Goal: Task Accomplishment & Management: Use online tool/utility

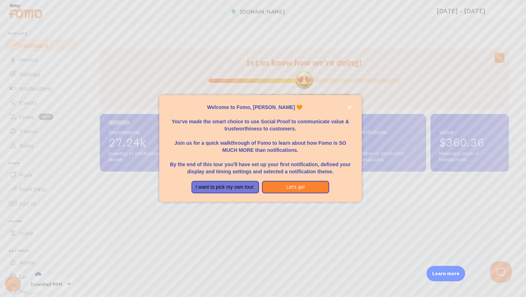
scroll to position [188, 403]
click at [302, 188] on button "Let's go!" at bounding box center [296, 187] width 68 height 13
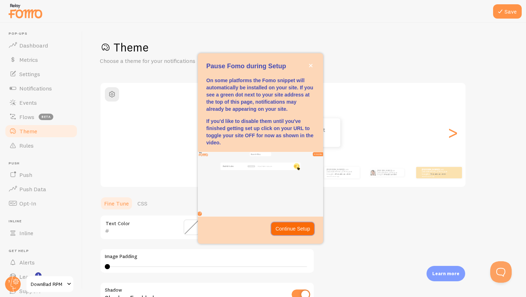
click at [305, 224] on button "Continue Setup" at bounding box center [292, 228] width 43 height 13
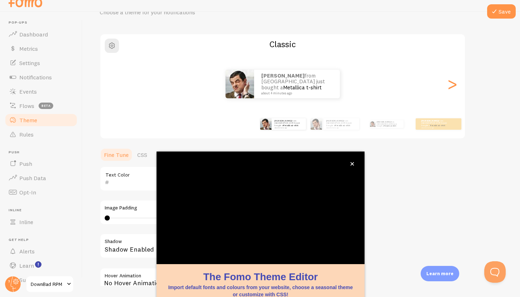
scroll to position [6, 0]
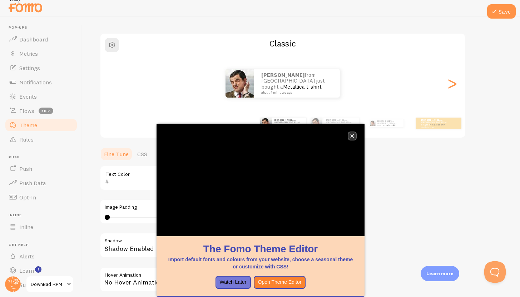
click at [353, 134] on icon "close," at bounding box center [352, 136] width 4 height 4
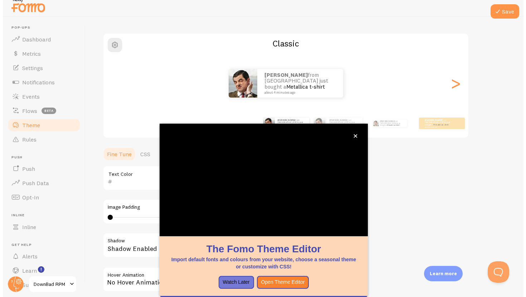
scroll to position [0, 0]
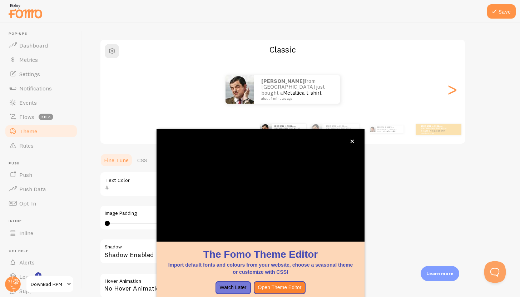
click at [405, 191] on div "Theme Choose a theme for your notifications Classic [PERSON_NAME] from [GEOGRAP…" at bounding box center [301, 166] width 403 height 339
click at [352, 143] on icon "close," at bounding box center [352, 141] width 4 height 4
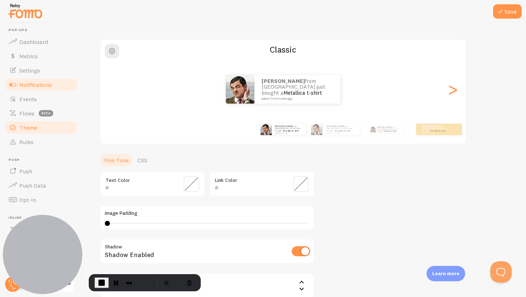
scroll to position [11, 0]
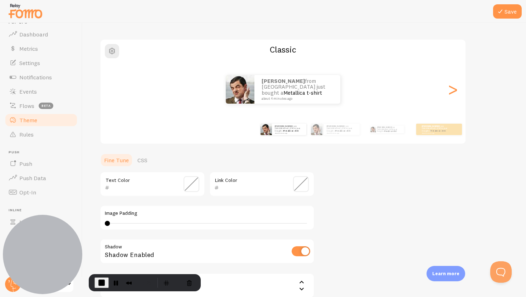
click at [41, 124] on link "Theme" at bounding box center [41, 120] width 74 height 14
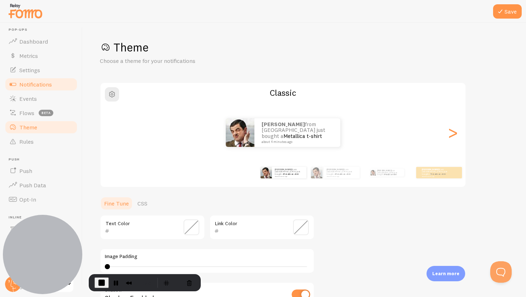
scroll to position [0, 0]
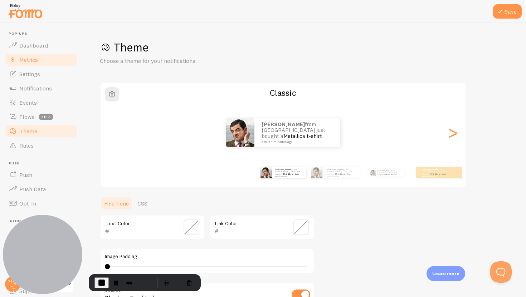
click at [41, 61] on link "Metrics" at bounding box center [41, 60] width 74 height 14
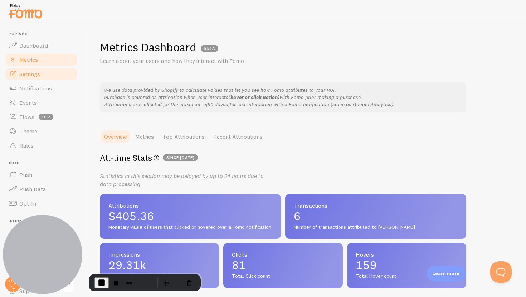
click at [41, 73] on link "Settings" at bounding box center [41, 74] width 74 height 14
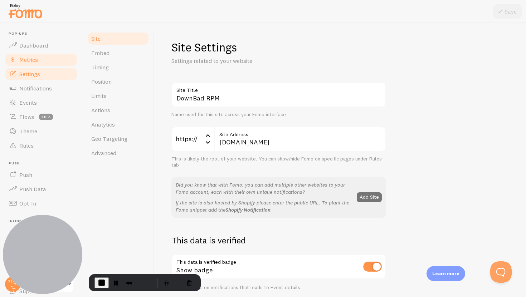
click at [27, 59] on span "Metrics" at bounding box center [28, 59] width 19 height 7
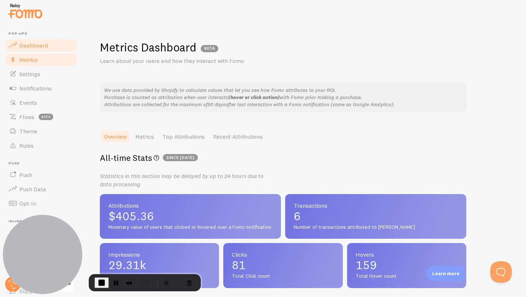
click at [40, 44] on span "Dashboard" at bounding box center [33, 45] width 29 height 7
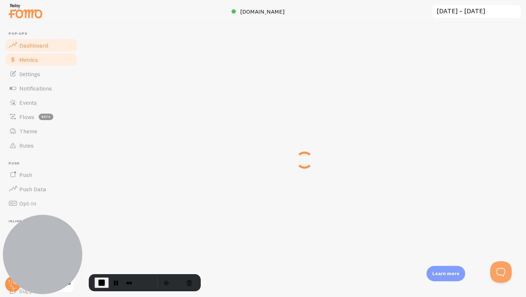
click at [36, 55] on link "Metrics" at bounding box center [41, 60] width 74 height 14
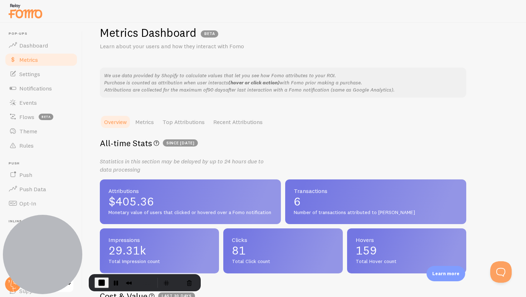
scroll to position [41, 0]
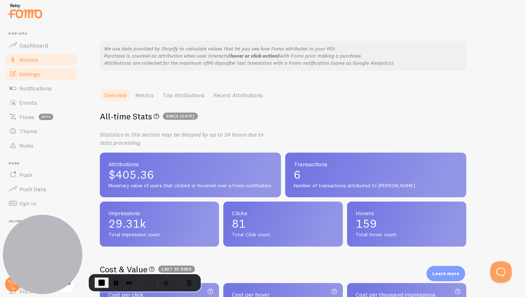
click at [50, 75] on link "Settings" at bounding box center [41, 74] width 74 height 14
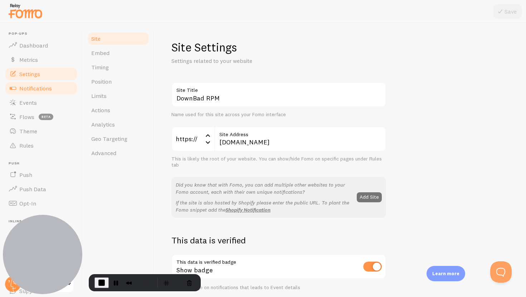
click at [46, 92] on link "Notifications" at bounding box center [41, 88] width 74 height 14
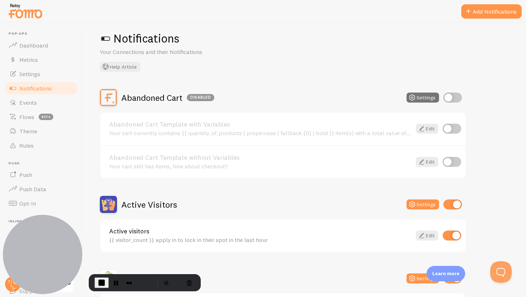
scroll to position [18, 0]
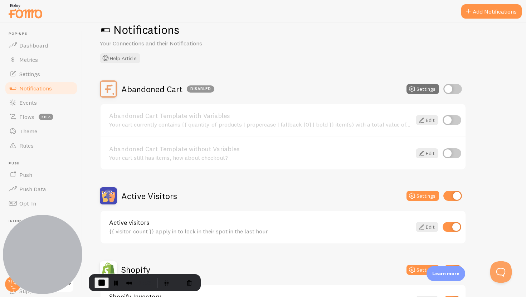
drag, startPoint x: 125, startPoint y: 88, endPoint x: 184, endPoint y: 90, distance: 59.0
click at [184, 90] on h2 "Abandoned Cart Disabled" at bounding box center [167, 89] width 93 height 11
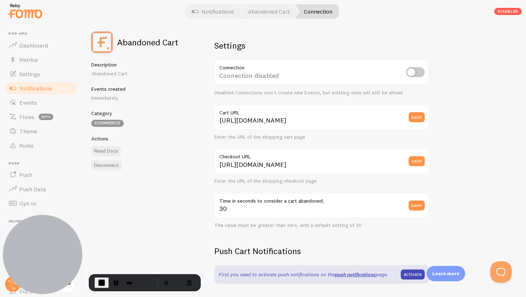
click at [48, 87] on span "Notifications" at bounding box center [35, 88] width 33 height 7
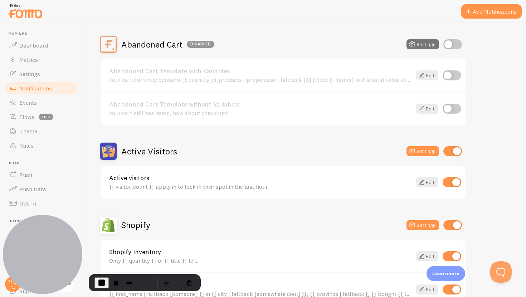
scroll to position [74, 0]
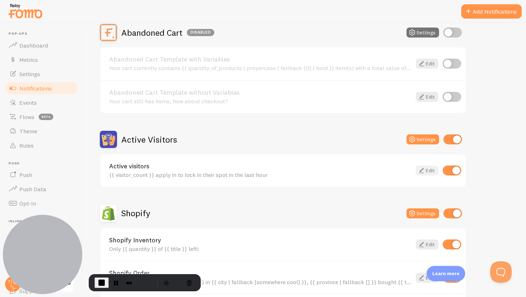
click at [423, 171] on icon at bounding box center [421, 170] width 9 height 9
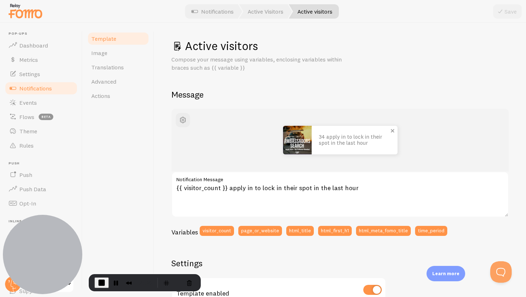
scroll to position [15, 0]
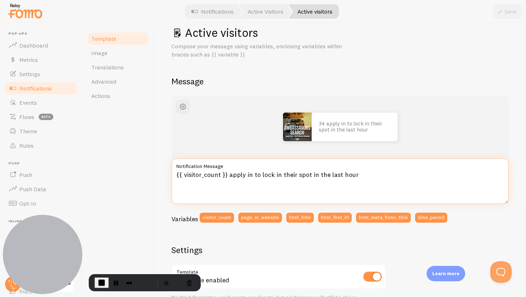
click at [210, 176] on textarea "{{ visitor_count }} apply in to lock in their spot in the last hour" at bounding box center [339, 181] width 337 height 46
drag, startPoint x: 225, startPoint y: 173, endPoint x: 300, endPoint y: 173, distance: 75.1
click at [299, 173] on textarea "{{ visitor_count }} apply in to lock in their spot in the last hour" at bounding box center [339, 181] width 337 height 46
click at [387, 174] on textarea "{{ visitor_count }} apply in to lock in their spot in the last hour" at bounding box center [339, 181] width 337 height 46
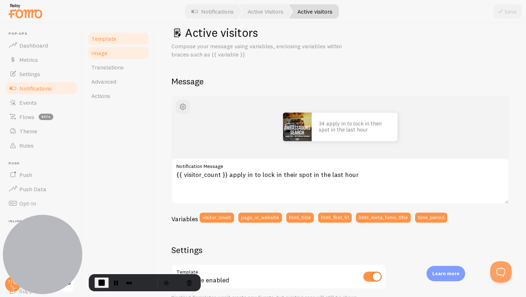
click at [113, 56] on link "Image" at bounding box center [118, 53] width 63 height 14
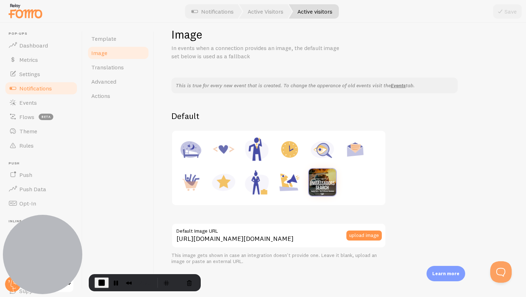
scroll to position [14, 0]
click at [110, 69] on span "Translations" at bounding box center [107, 67] width 33 height 7
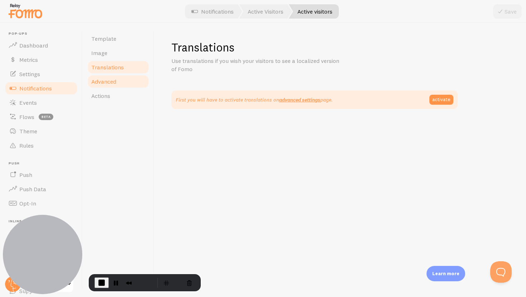
click at [98, 82] on span "Advanced" at bounding box center [103, 81] width 25 height 7
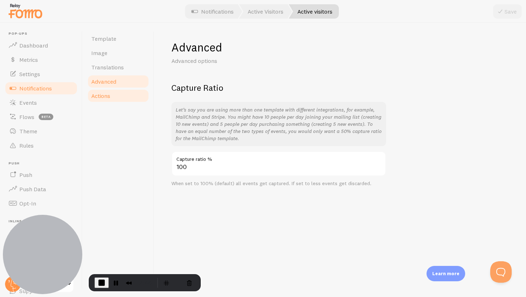
click at [131, 100] on link "Actions" at bounding box center [118, 96] width 63 height 14
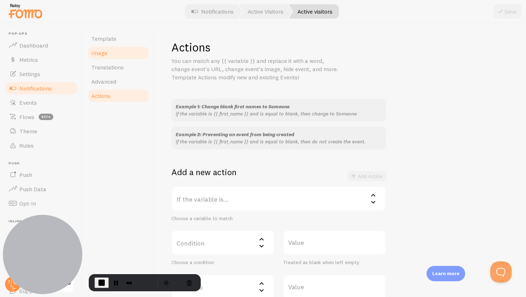
click at [109, 49] on link "Image" at bounding box center [118, 53] width 63 height 14
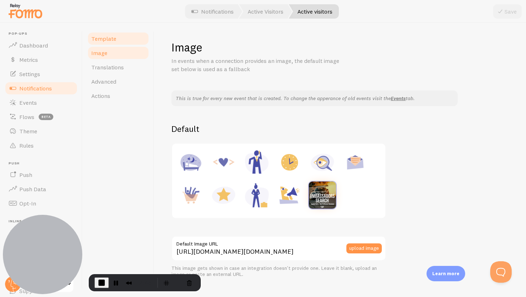
click at [109, 36] on span "Template" at bounding box center [103, 38] width 25 height 7
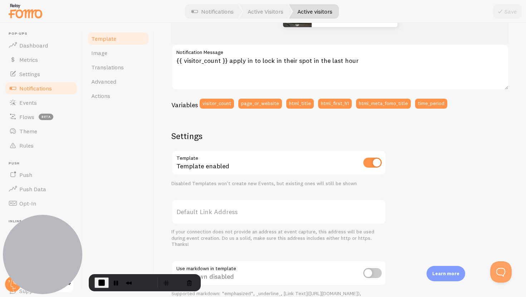
scroll to position [62, 0]
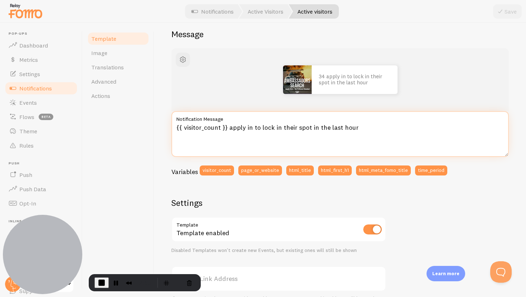
drag, startPoint x: 227, startPoint y: 128, endPoint x: 362, endPoint y: 125, distance: 134.8
click at [362, 125] on textarea "{{ visitor_count }} apply in to lock in their spot in the last hour" at bounding box center [339, 134] width 337 height 46
click at [367, 125] on textarea "{{ visitor_count }} apply in to lock in their spot in the last hour" at bounding box center [339, 134] width 337 height 46
drag, startPoint x: 230, startPoint y: 128, endPoint x: 325, endPoint y: 119, distance: 95.5
click at [319, 119] on div "{{ visitor_count }} apply in to lock in their spot in the last hour Notificatio…" at bounding box center [339, 134] width 337 height 46
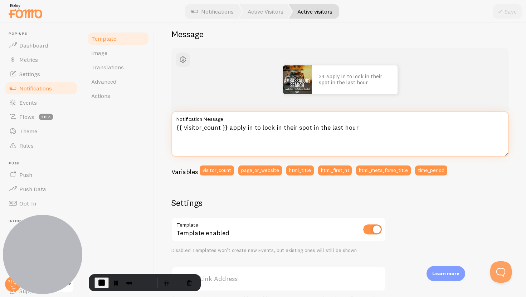
drag, startPoint x: 229, startPoint y: 127, endPoint x: 306, endPoint y: 126, distance: 77.3
click at [303, 126] on textarea "{{ visitor_count }} apply in to lock in their spot in the last hour" at bounding box center [339, 134] width 337 height 46
drag, startPoint x: 348, startPoint y: 127, endPoint x: 399, endPoint y: 128, distance: 51.5
click at [349, 128] on textarea "{{ visitor_count }} apply in to lock in their spot in the last hour" at bounding box center [339, 134] width 337 height 46
click at [364, 130] on textarea "{{ visitor_count }} apply in to lock in their spot in the last hour" at bounding box center [339, 134] width 337 height 46
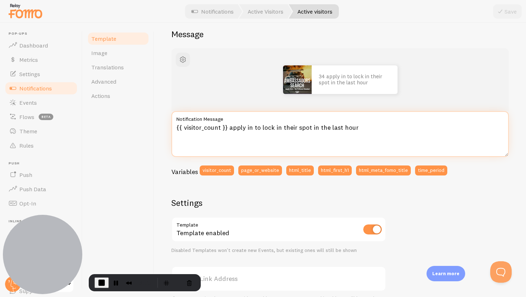
drag, startPoint x: 327, startPoint y: 127, endPoint x: 189, endPoint y: 134, distance: 138.2
click at [191, 132] on textarea "{{ visitor_count }} apply in to lock in their spot in the last hour" at bounding box center [339, 134] width 337 height 46
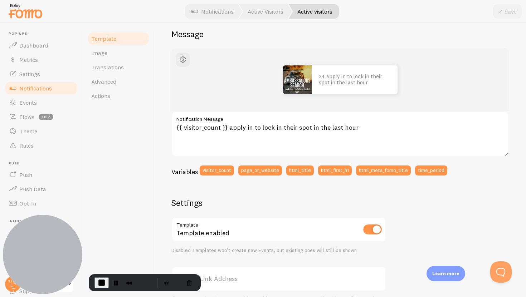
click at [43, 88] on span "Notifications" at bounding box center [35, 88] width 33 height 7
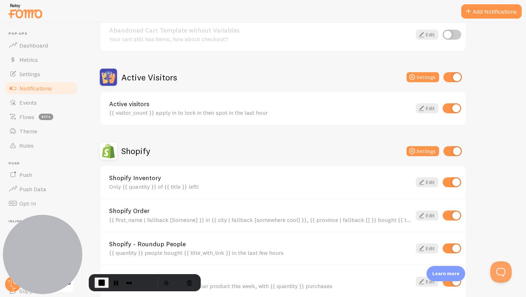
scroll to position [141, 0]
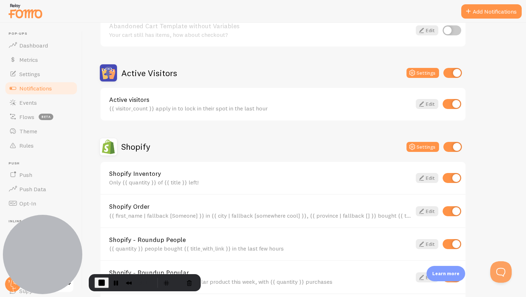
drag, startPoint x: 121, startPoint y: 144, endPoint x: 227, endPoint y: 147, distance: 106.2
click at [225, 147] on div "Shopify Settings" at bounding box center [283, 146] width 366 height 17
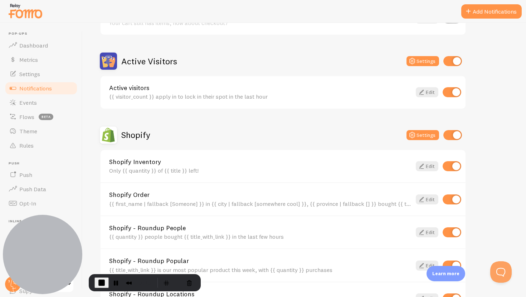
scroll to position [152, 0]
click at [427, 167] on link "Edit" at bounding box center [427, 166] width 23 height 10
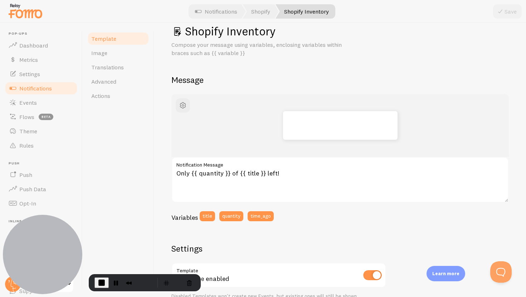
scroll to position [17, 0]
click at [41, 87] on span "Notifications" at bounding box center [35, 88] width 33 height 7
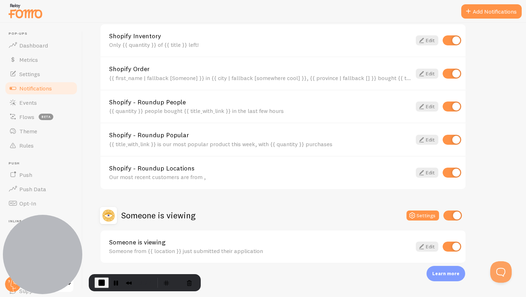
scroll to position [279, 0]
drag, startPoint x: 123, startPoint y: 213, endPoint x: 280, endPoint y: 210, distance: 157.4
click at [245, 209] on div "Someone is viewing Settings" at bounding box center [283, 214] width 366 height 17
click at [424, 244] on icon at bounding box center [421, 246] width 9 height 9
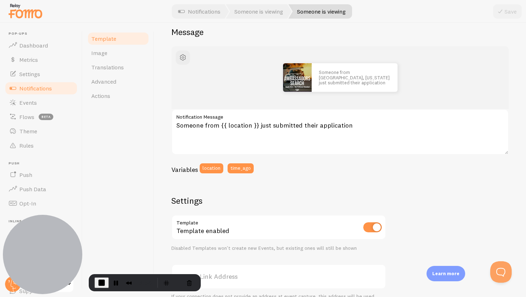
scroll to position [64, 0]
click at [105, 49] on span "Image" at bounding box center [99, 52] width 16 height 7
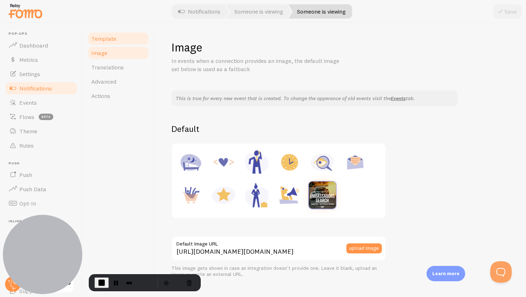
click at [127, 43] on link "Template" at bounding box center [118, 38] width 63 height 14
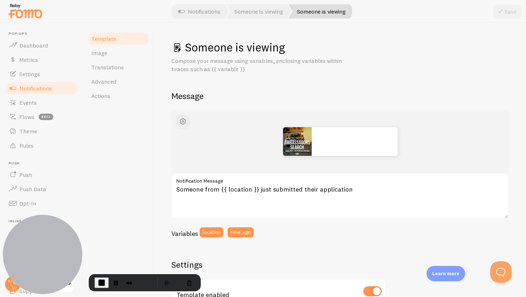
scroll to position [13, 0]
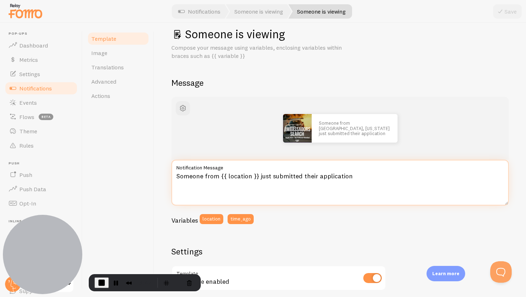
drag, startPoint x: 352, startPoint y: 175, endPoint x: 182, endPoint y: 176, distance: 169.9
click at [182, 176] on textarea "Someone from {{ location }} just submitted their application" at bounding box center [339, 183] width 337 height 46
click at [323, 192] on textarea "Someone from {{ location }} just submitted their application" at bounding box center [339, 183] width 337 height 46
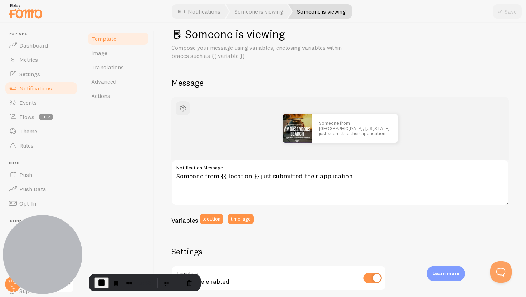
drag, startPoint x: 191, startPoint y: 174, endPoint x: 239, endPoint y: 176, distance: 48.3
click at [238, 175] on div "Someone is viewing Compose your message using variables, enclosing variables wi…" at bounding box center [340, 160] width 372 height 274
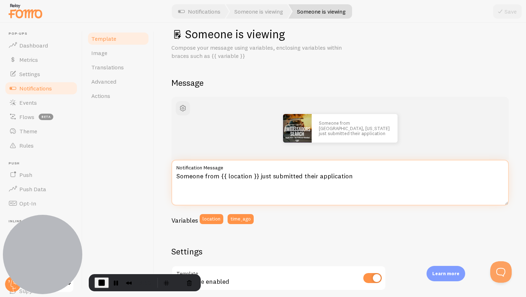
click at [375, 176] on textarea "Someone from {{ location }} just submitted their application" at bounding box center [339, 183] width 337 height 46
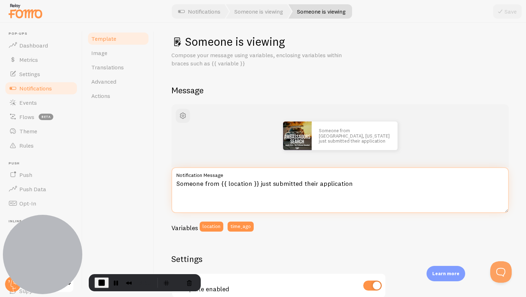
scroll to position [0, 0]
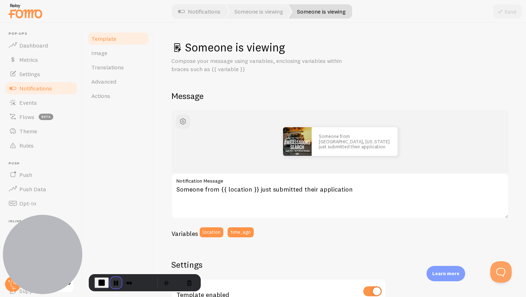
click at [112, 281] on button "Pause Recording" at bounding box center [115, 282] width 11 height 11
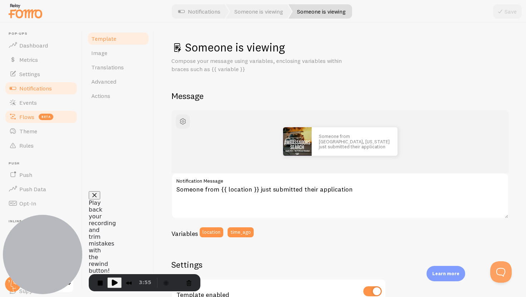
click at [20, 122] on link "Flows beta" at bounding box center [41, 117] width 74 height 14
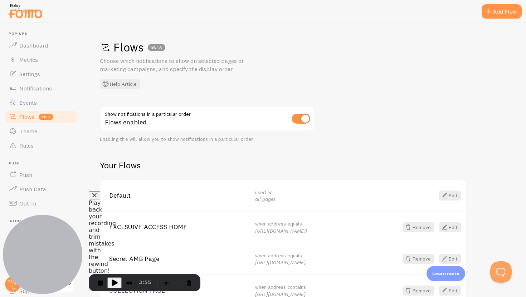
click at [100, 200] on button "Close" at bounding box center [94, 195] width 11 height 8
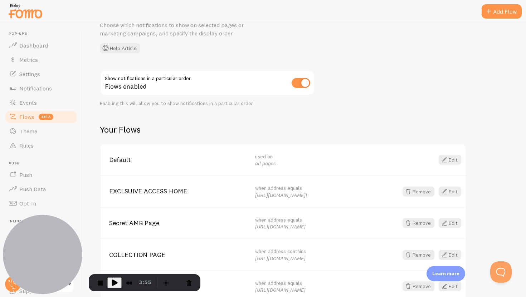
scroll to position [36, 0]
click at [495, 15] on div "Add Flow" at bounding box center [501, 11] width 40 height 14
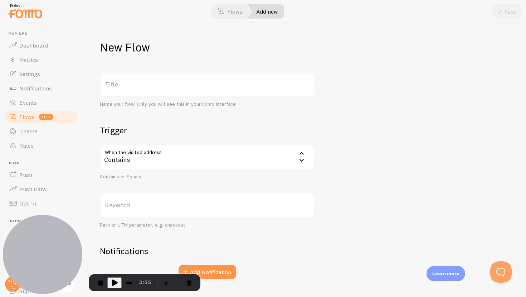
click at [54, 116] on link "Flows beta" at bounding box center [41, 117] width 74 height 14
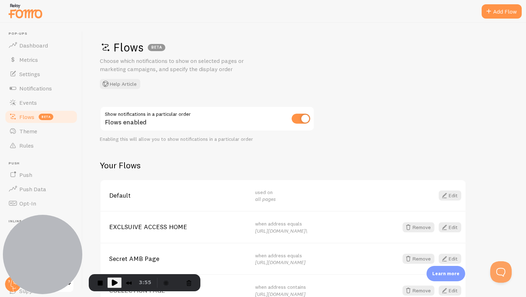
click at [117, 281] on span "Play Recording" at bounding box center [114, 283] width 9 height 9
click at [506, 11] on div "Add Flow" at bounding box center [501, 11] width 40 height 14
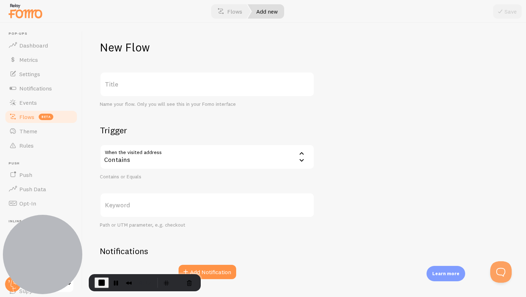
click at [194, 90] on label "Title" at bounding box center [207, 84] width 215 height 25
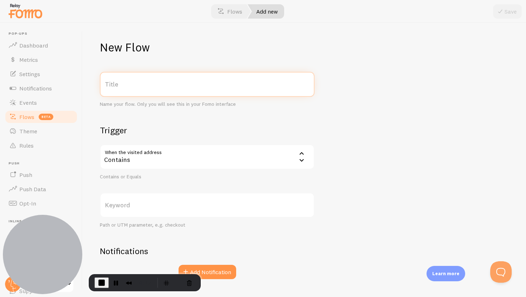
click at [194, 90] on input "Title" at bounding box center [207, 84] width 215 height 25
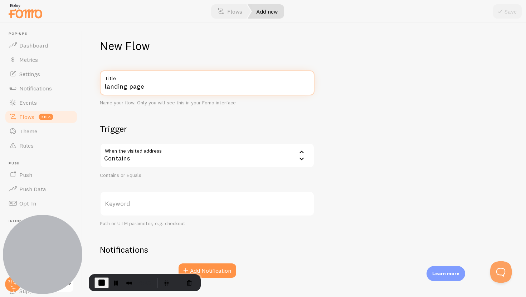
type input "landing page"
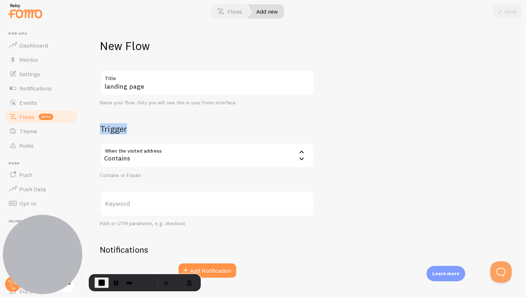
drag, startPoint x: 96, startPoint y: 128, endPoint x: 163, endPoint y: 128, distance: 67.6
click at [163, 128] on div "New Flow landing page Title Name your flow. Only you will see this in your Fomo…" at bounding box center [304, 160] width 443 height 274
click at [192, 157] on div "Contains" at bounding box center [207, 155] width 215 height 25
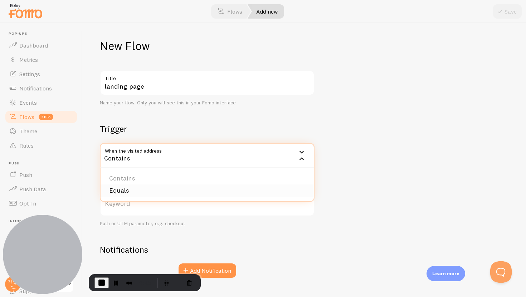
click at [159, 190] on li "Equals" at bounding box center [206, 191] width 213 height 13
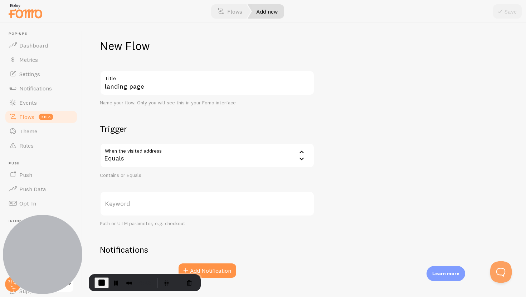
click at [160, 207] on label "Keyword" at bounding box center [207, 203] width 215 height 25
click at [160, 207] on input "Keyword" at bounding box center [207, 203] width 215 height 25
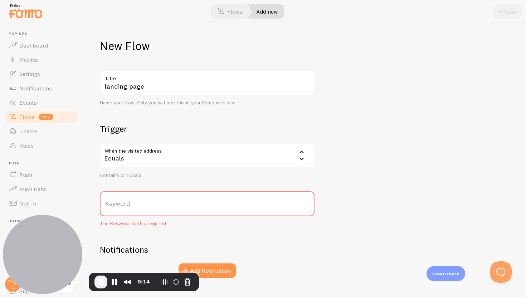
click at [155, 203] on label "Keyword" at bounding box center [207, 203] width 215 height 25
click at [155, 203] on input "Keyword" at bounding box center [207, 203] width 215 height 25
paste input "[URL][DOMAIN_NAME]"
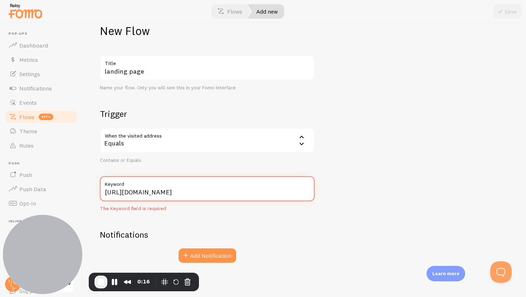
scroll to position [16, 0]
type input "[URL][DOMAIN_NAME]"
drag, startPoint x: 352, startPoint y: 164, endPoint x: 346, endPoint y: 164, distance: 6.4
click at [352, 164] on div "New Flow landing page Title Name your flow. Only you will see this in your Fomo…" at bounding box center [304, 160] width 443 height 274
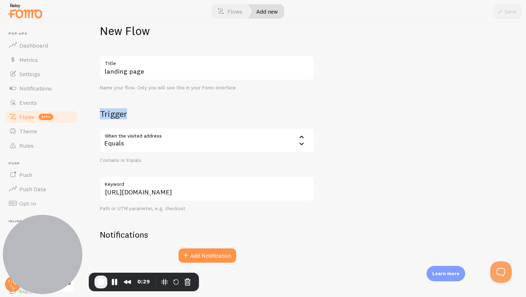
drag, startPoint x: 97, startPoint y: 113, endPoint x: 159, endPoint y: 119, distance: 62.9
click at [159, 115] on div "New Flow landing page Title Name your flow. Only you will see this in your Fomo…" at bounding box center [304, 160] width 443 height 274
drag, startPoint x: 93, startPoint y: 190, endPoint x: 103, endPoint y: 190, distance: 10.7
click at [103, 190] on div "New Flow landing page Title Name your flow. Only you will see this in your Fomo…" at bounding box center [304, 160] width 443 height 274
click at [223, 261] on button "Add Notification" at bounding box center [207, 256] width 58 height 14
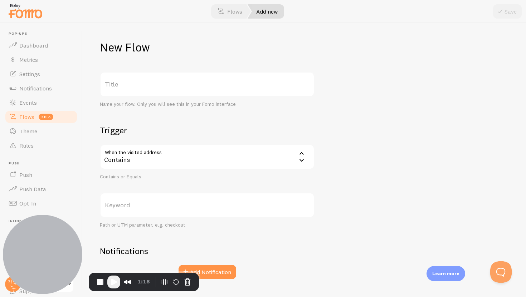
scroll to position [16, 0]
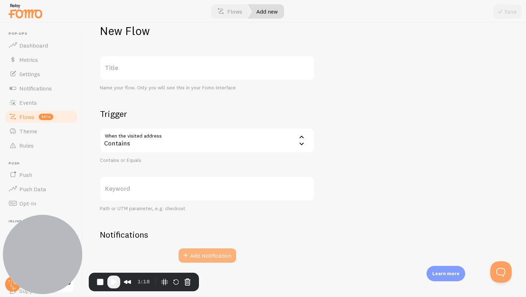
click at [217, 262] on button "Add Notification" at bounding box center [207, 256] width 58 height 14
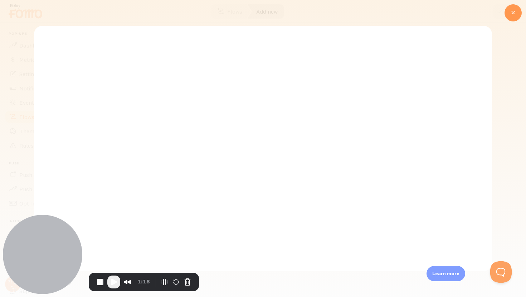
click at [515, 8] on div at bounding box center [512, 12] width 17 height 17
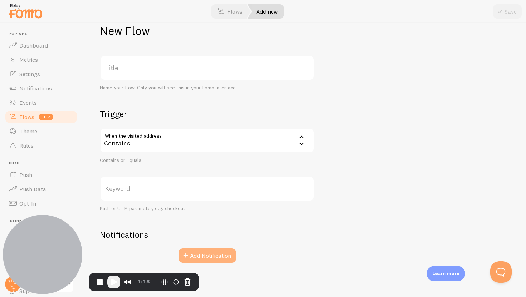
click at [206, 254] on button "Add Notification" at bounding box center [207, 256] width 58 height 14
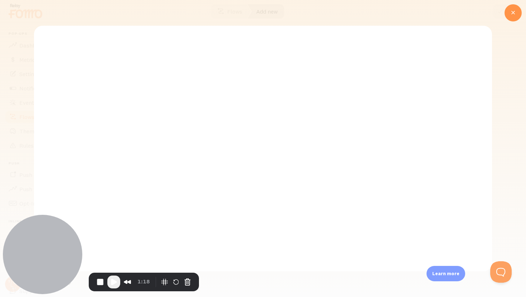
click at [525, 8] on div at bounding box center [263, 148] width 526 height 297
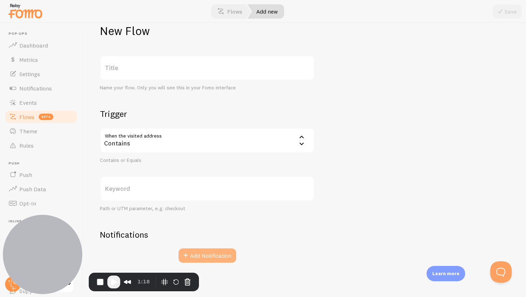
click at [217, 257] on button "Add Notification" at bounding box center [207, 256] width 58 height 14
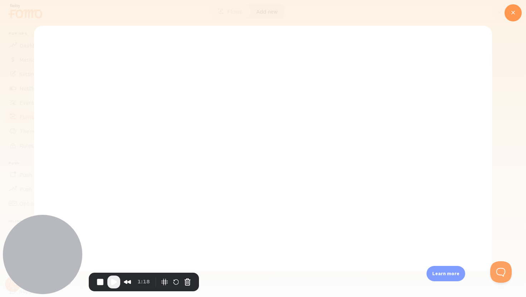
click at [516, 15] on icon at bounding box center [512, 13] width 9 height 9
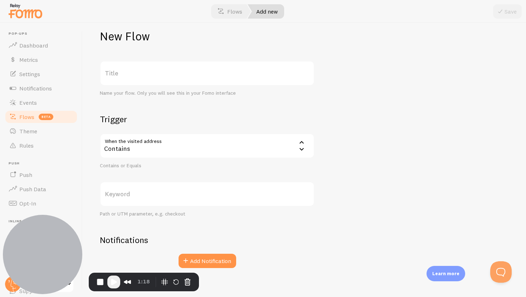
scroll to position [0, 0]
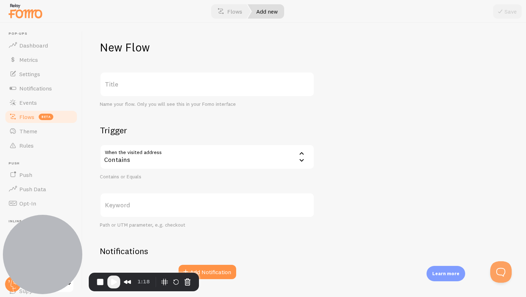
click at [145, 89] on label "Title" at bounding box center [207, 84] width 215 height 25
click at [145, 89] on input "Title" at bounding box center [207, 84] width 215 height 25
click at [184, 209] on label "Keyword" at bounding box center [207, 205] width 215 height 25
click at [184, 209] on input "Keyword" at bounding box center [207, 205] width 215 height 25
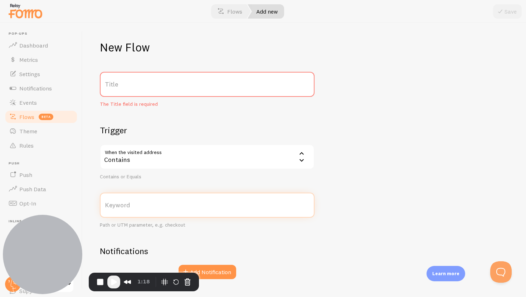
paste input "[URL][DOMAIN_NAME]"
type input "[URL][DOMAIN_NAME]"
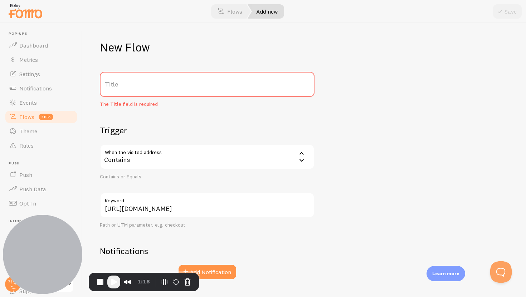
click at [59, 115] on link "Flows beta" at bounding box center [41, 117] width 74 height 14
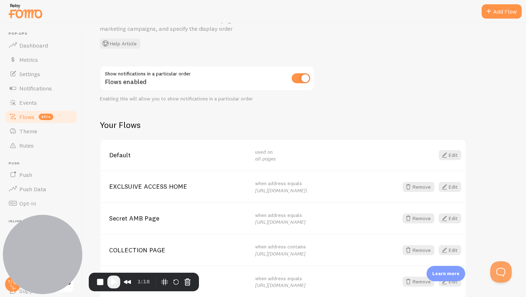
scroll to position [41, 0]
click at [449, 155] on link "Edit" at bounding box center [449, 155] width 23 height 10
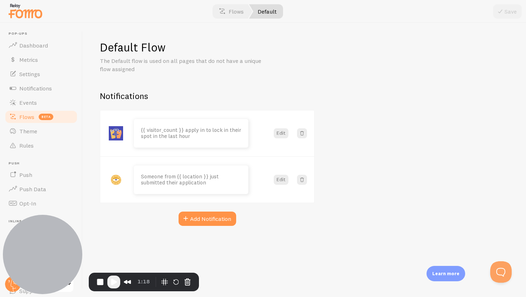
click at [44, 114] on span "beta" at bounding box center [46, 117] width 15 height 6
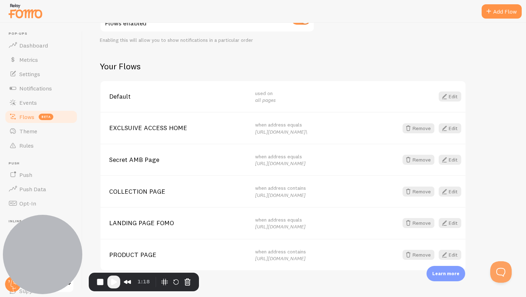
scroll to position [105, 0]
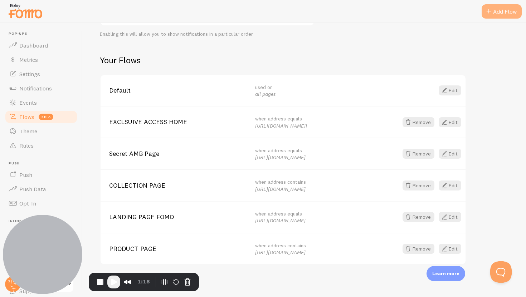
click at [489, 5] on div "Add Flow" at bounding box center [501, 11] width 40 height 14
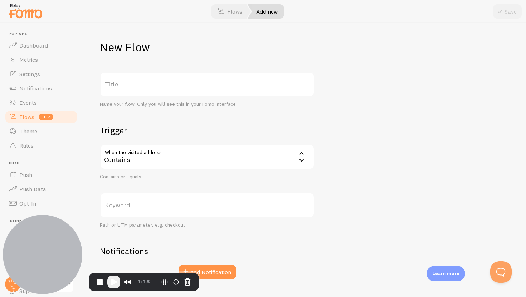
click at [193, 83] on label "Title" at bounding box center [207, 84] width 215 height 25
click at [193, 83] on input "Title" at bounding box center [207, 84] width 215 height 25
click at [151, 153] on div "Contains" at bounding box center [207, 156] width 215 height 25
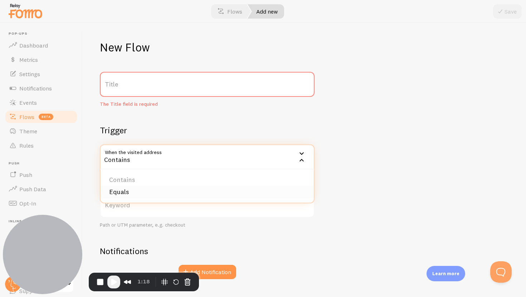
click at [149, 190] on li "Equals" at bounding box center [206, 192] width 213 height 13
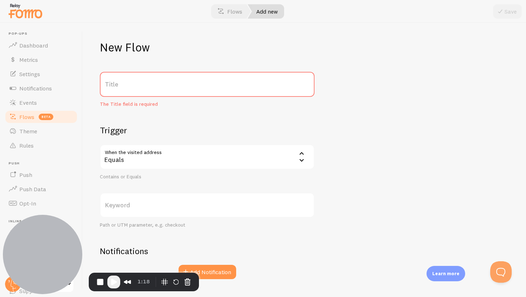
click at [149, 203] on label "Keyword" at bounding box center [207, 205] width 215 height 25
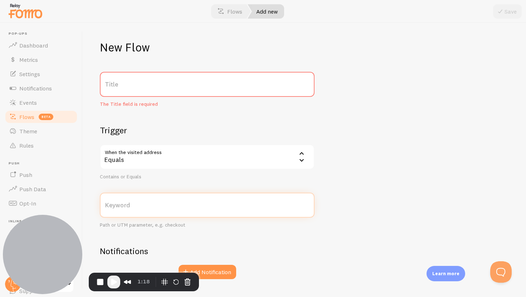
click at [149, 203] on input "Keyword" at bounding box center [207, 205] width 215 height 25
paste input "[URL][DOMAIN_NAME]"
type input "[URL][DOMAIN_NAME]"
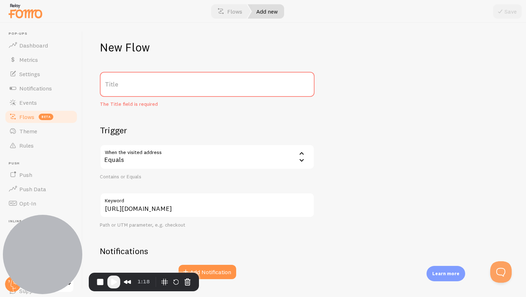
click at [167, 84] on label "Title" at bounding box center [207, 84] width 215 height 25
click at [167, 84] on input "Title" at bounding box center [207, 84] width 215 height 25
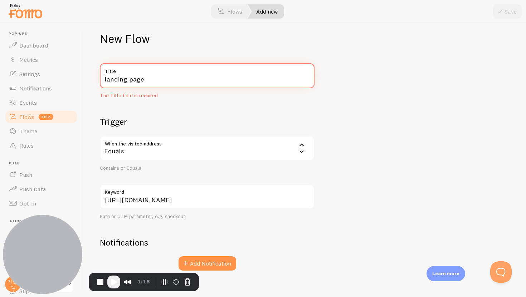
scroll to position [16, 0]
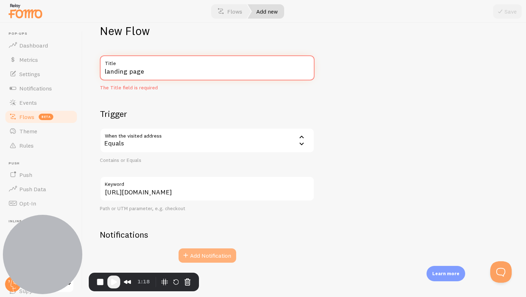
type input "landing page"
click at [208, 253] on button "Add Notification" at bounding box center [207, 256] width 58 height 14
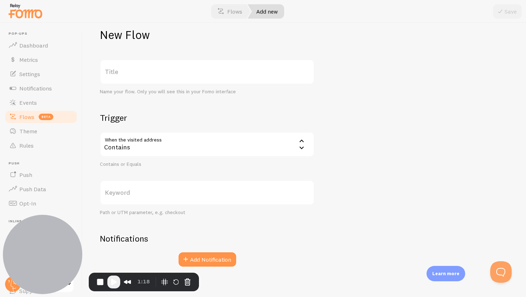
scroll to position [16, 0]
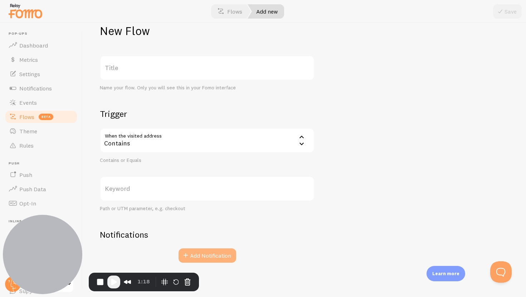
click at [217, 252] on button "Add Notification" at bounding box center [207, 256] width 58 height 14
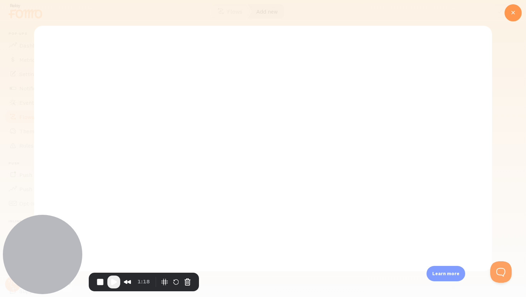
click at [518, 9] on div at bounding box center [512, 12] width 17 height 17
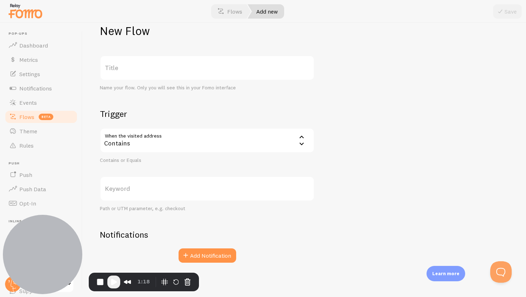
click at [54, 119] on link "Flows beta" at bounding box center [41, 117] width 74 height 14
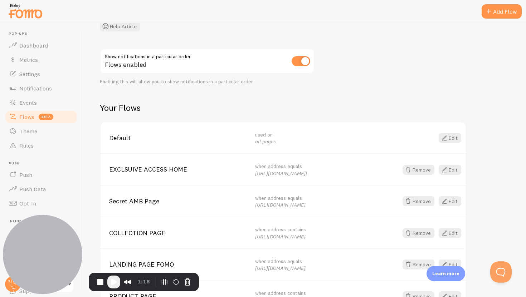
scroll to position [63, 0]
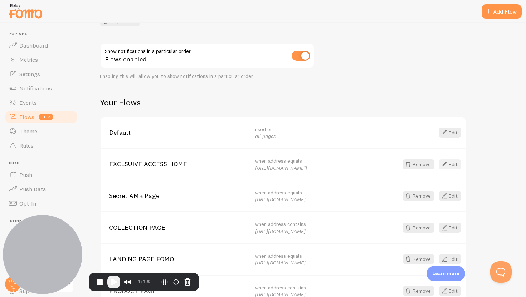
click at [455, 162] on link "Edit" at bounding box center [449, 164] width 23 height 10
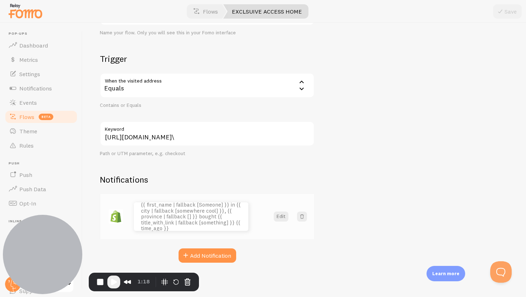
scroll to position [72, 0]
click at [40, 107] on link "Events" at bounding box center [41, 102] width 74 height 14
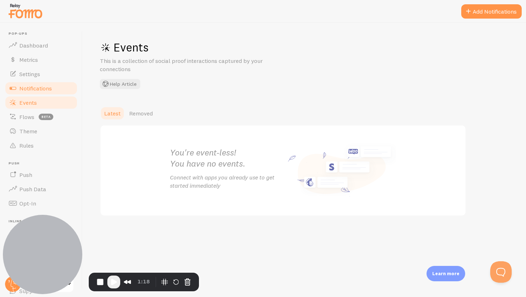
click at [29, 85] on span "Notifications" at bounding box center [35, 88] width 33 height 7
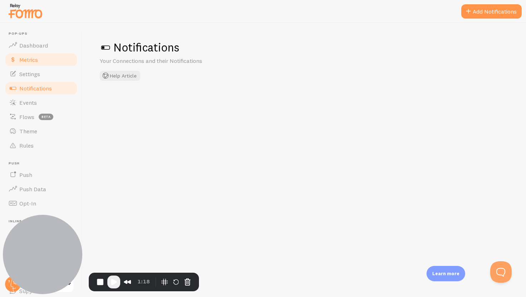
click at [26, 60] on span "Metrics" at bounding box center [28, 59] width 19 height 7
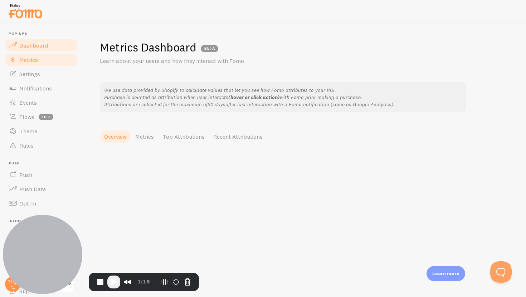
click at [32, 48] on span "Dashboard" at bounding box center [33, 45] width 29 height 7
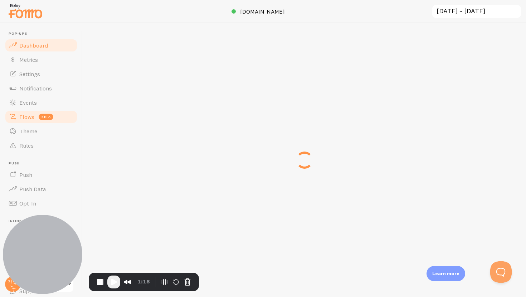
click at [39, 117] on span "beta" at bounding box center [46, 117] width 15 height 6
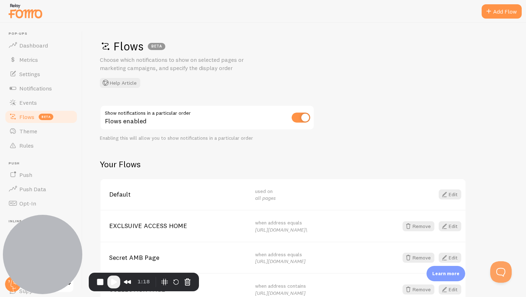
scroll to position [1, 0]
click at [489, 15] on span at bounding box center [488, 11] width 9 height 9
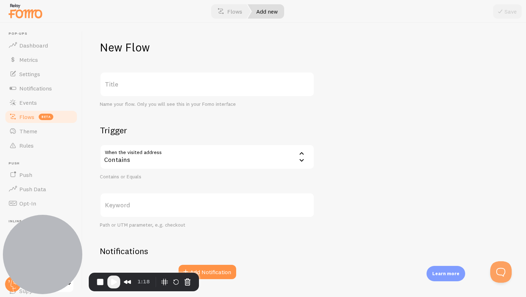
click at [220, 89] on label "Title" at bounding box center [207, 84] width 215 height 25
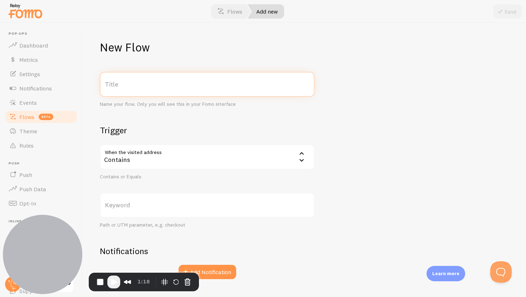
click at [220, 89] on input "Title" at bounding box center [207, 84] width 215 height 25
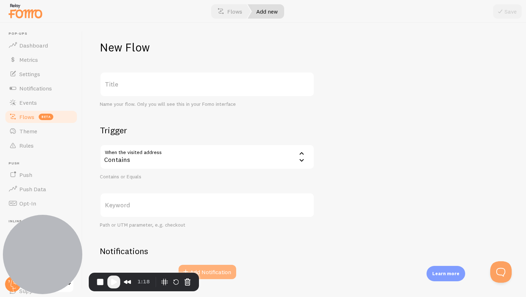
click at [217, 278] on button "Add Notification" at bounding box center [207, 272] width 58 height 14
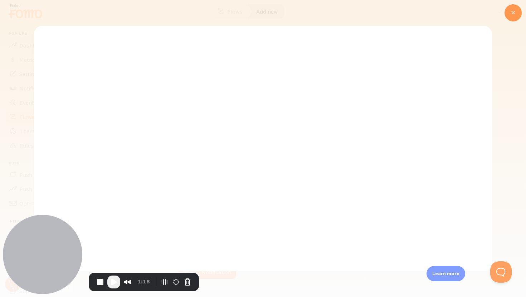
click at [511, 15] on icon at bounding box center [512, 13] width 9 height 9
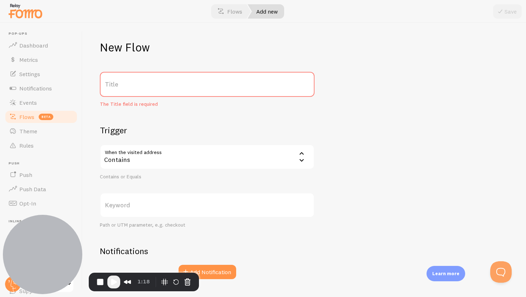
click at [207, 84] on label "Title" at bounding box center [207, 84] width 215 height 25
click at [207, 84] on input "Title" at bounding box center [207, 84] width 215 height 25
click at [158, 206] on label "Keyword" at bounding box center [207, 205] width 215 height 25
click at [158, 206] on input "Keyword" at bounding box center [207, 205] width 215 height 25
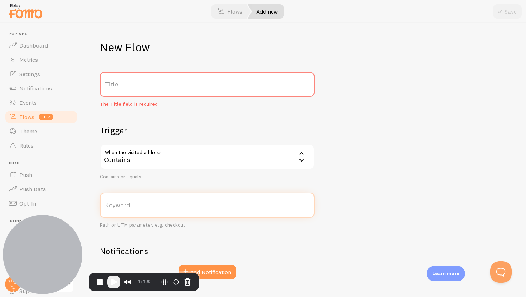
paste input "[URL][DOMAIN_NAME]"
type input "[URL][DOMAIN_NAME]"
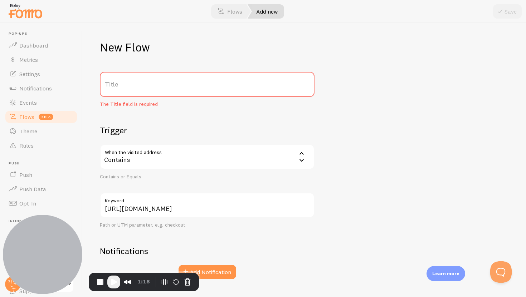
click at [149, 163] on div "Contains" at bounding box center [207, 156] width 215 height 25
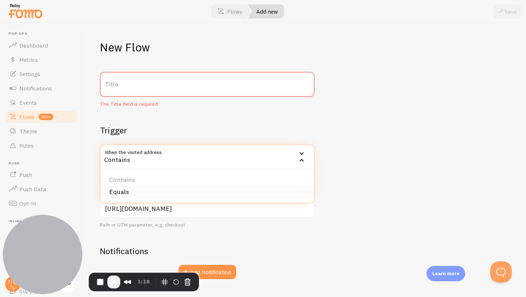
click at [135, 192] on li "Equals" at bounding box center [206, 192] width 213 height 13
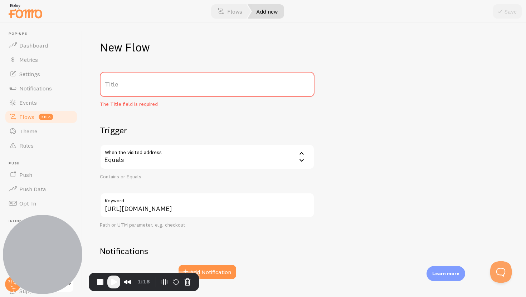
click at [178, 91] on label "Title" at bounding box center [207, 84] width 215 height 25
click at [178, 91] on input "Title" at bounding box center [207, 84] width 215 height 25
type input "landing page"
click at [393, 50] on div "New Flow landing page Title Name your flow. Only you will see this in your Fomo…" at bounding box center [304, 160] width 443 height 274
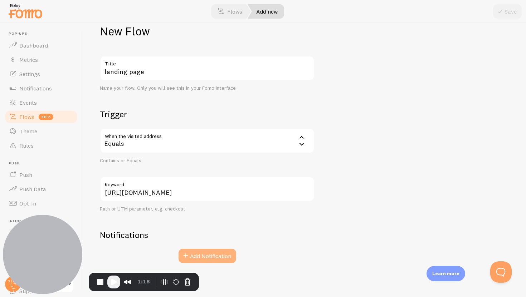
scroll to position [16, 0]
click at [222, 251] on button "Add Notification" at bounding box center [207, 256] width 58 height 14
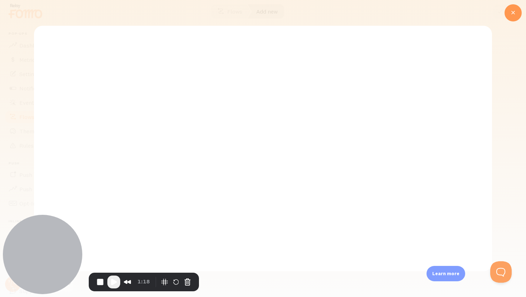
click at [520, 11] on div at bounding box center [512, 12] width 17 height 17
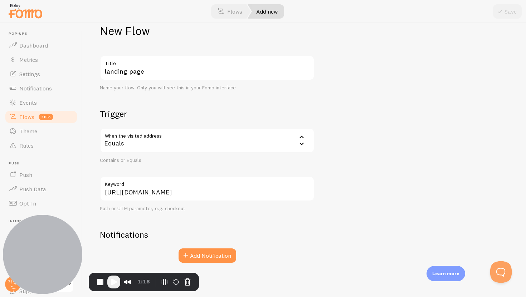
click at [242, 13] on link "Flows" at bounding box center [230, 11] width 42 height 14
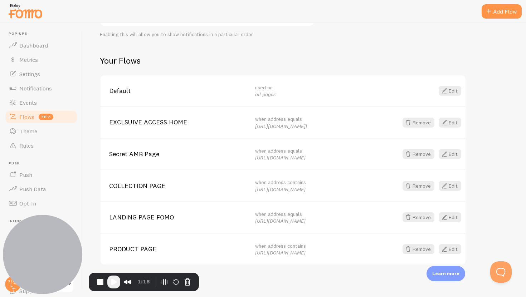
scroll to position [105, 0]
click at [452, 217] on link "Edit" at bounding box center [449, 217] width 23 height 10
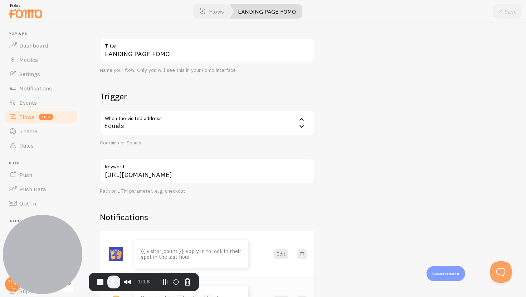
scroll to position [118, 0]
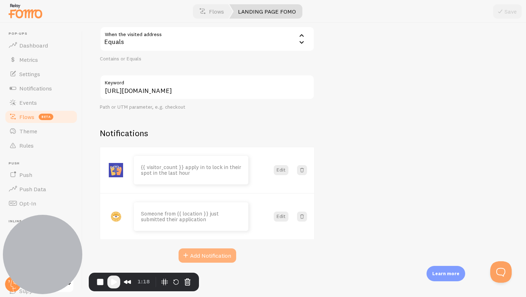
click at [219, 254] on button "Add Notification" at bounding box center [207, 256] width 58 height 14
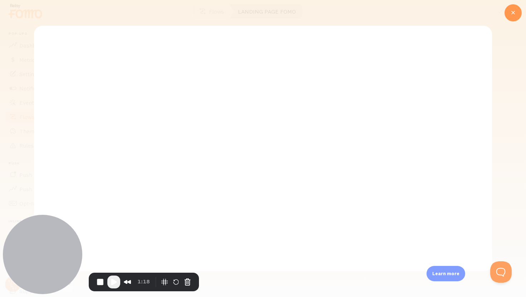
click at [513, 9] on icon at bounding box center [512, 13] width 9 height 9
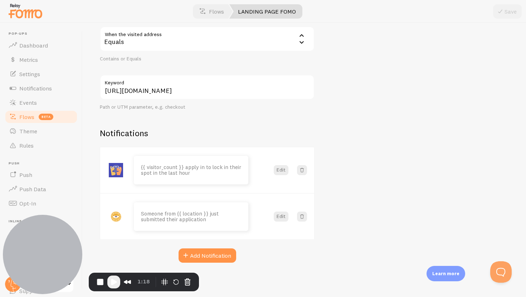
click at [62, 117] on link "Flows beta" at bounding box center [41, 117] width 74 height 14
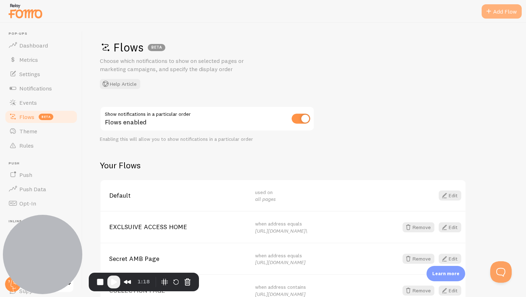
click at [515, 13] on div "Add Flow" at bounding box center [501, 11] width 40 height 14
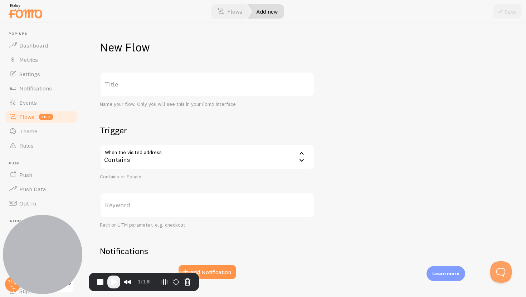
click at [179, 93] on label "Title" at bounding box center [207, 84] width 215 height 25
click at [179, 93] on input "Title" at bounding box center [207, 84] width 215 height 25
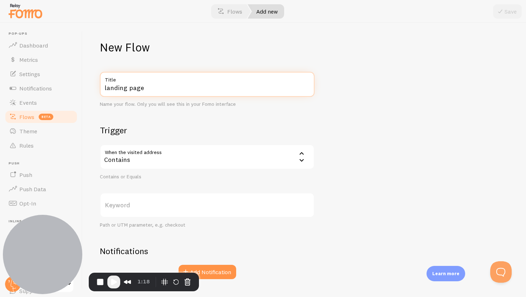
type input "landing page"
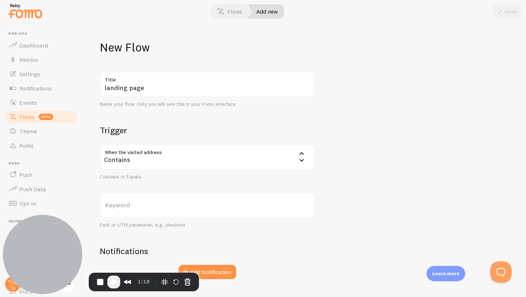
click at [170, 157] on div "Contains" at bounding box center [207, 156] width 215 height 25
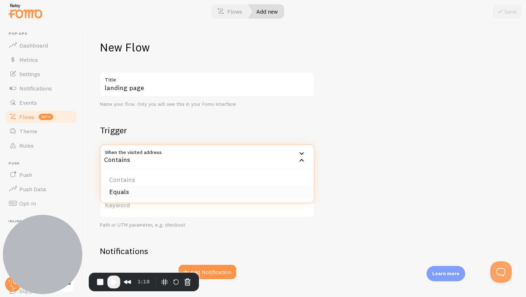
click at [165, 191] on li "Equals" at bounding box center [206, 192] width 213 height 13
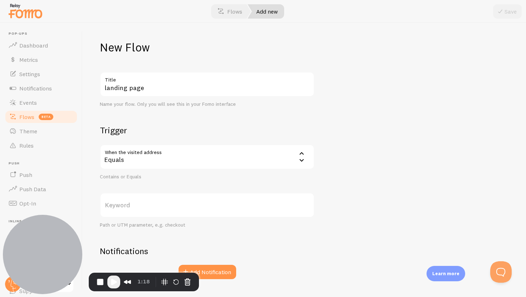
click at [163, 203] on label "Keyword" at bounding box center [207, 205] width 215 height 25
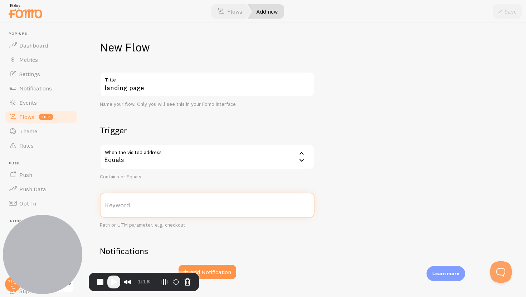
click at [163, 203] on input "Keyword" at bounding box center [207, 205] width 215 height 25
paste input "[URL][DOMAIN_NAME]"
type input "[URL][DOMAIN_NAME]"
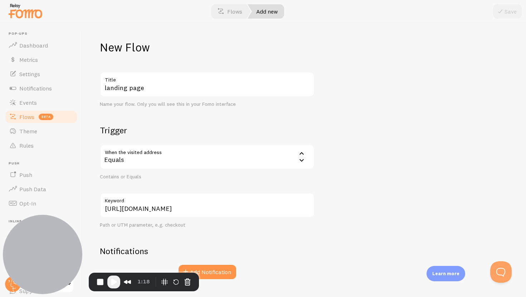
click at [422, 196] on div "New Flow landing page Title Name your flow. Only you will see this in your Fomo…" at bounding box center [304, 160] width 443 height 274
click at [219, 275] on button "Add Notification" at bounding box center [207, 272] width 58 height 14
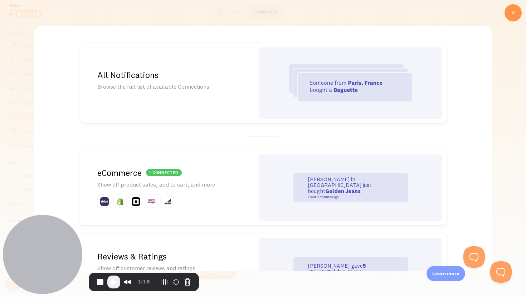
click at [234, 95] on div "All Notifications Browse the full list of available Connections" at bounding box center [167, 83] width 174 height 80
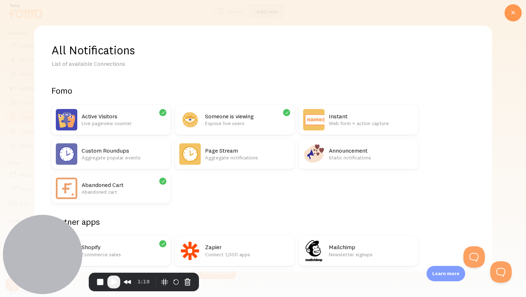
click at [513, 13] on icon at bounding box center [512, 13] width 9 height 9
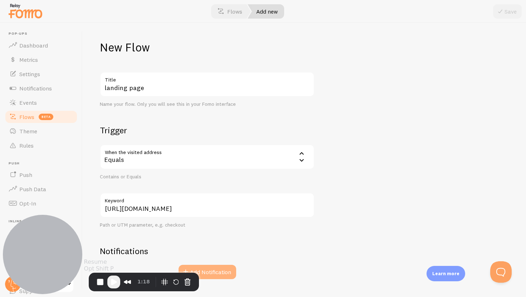
click at [231, 271] on button "Add Notification" at bounding box center [207, 272] width 58 height 14
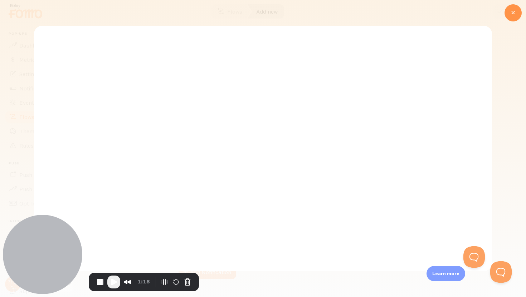
click at [431, 101] on main at bounding box center [263, 137] width 458 height 223
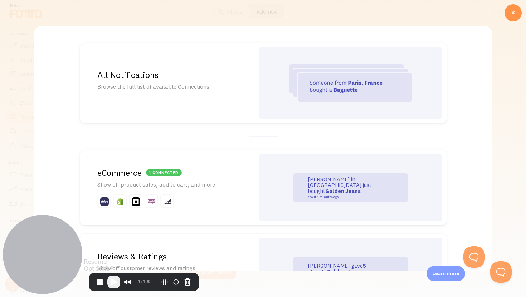
click at [117, 277] on button "Play Recording" at bounding box center [113, 282] width 13 height 13
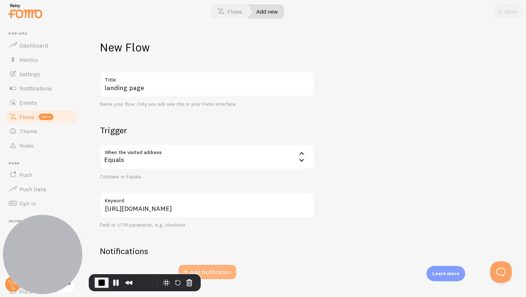
click at [215, 268] on button "Add Notification" at bounding box center [207, 272] width 58 height 14
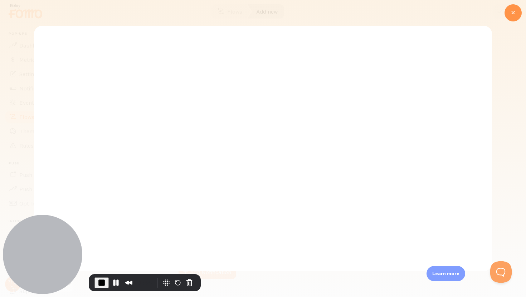
click at [289, 162] on body "Loading... Setting up a seamless experience... - Granny Gathering data and junk…" at bounding box center [263, 149] width 458 height 246
click at [260, 168] on main at bounding box center [263, 137] width 458 height 223
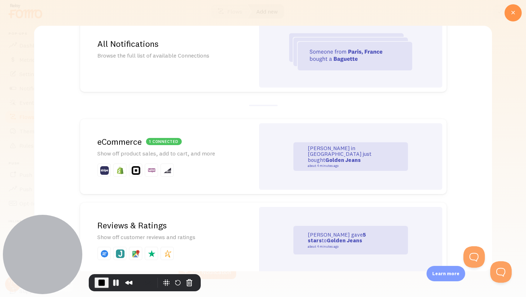
scroll to position [32, 0]
click at [227, 148] on div "1 connected eCommerce Show off product sales, add to cart, and more" at bounding box center [167, 155] width 174 height 75
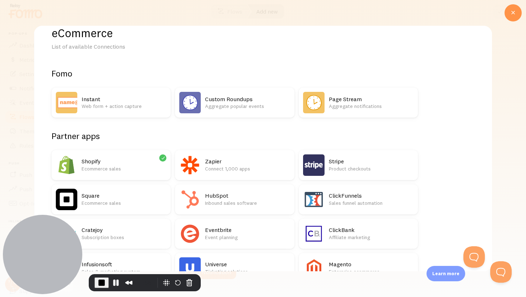
scroll to position [0, 0]
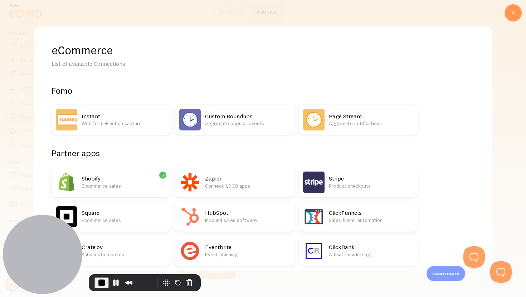
click at [520, 13] on div at bounding box center [512, 12] width 17 height 17
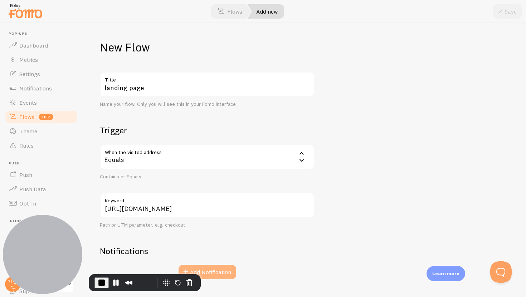
click at [217, 268] on button "Add Notification" at bounding box center [207, 272] width 58 height 14
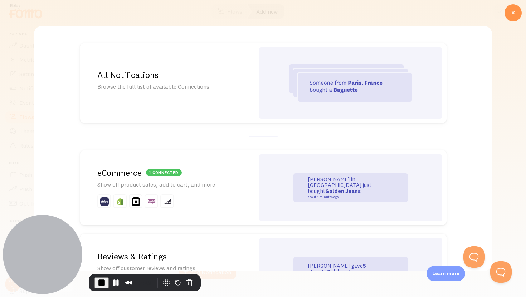
click at [187, 75] on h2 "All Notifications" at bounding box center [167, 74] width 140 height 11
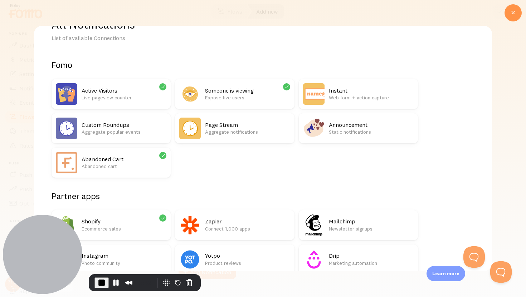
scroll to position [30, 0]
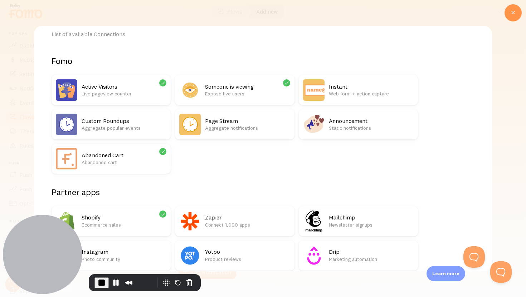
click at [211, 90] on p "Expose live users" at bounding box center [247, 93] width 85 height 7
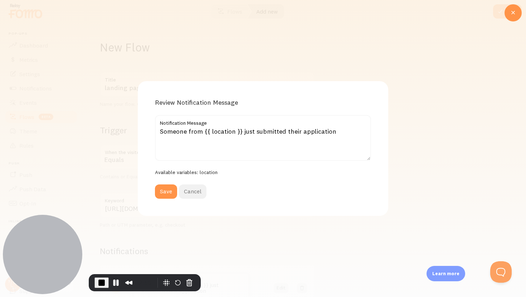
click at [193, 186] on button "Cancel" at bounding box center [193, 192] width 28 height 14
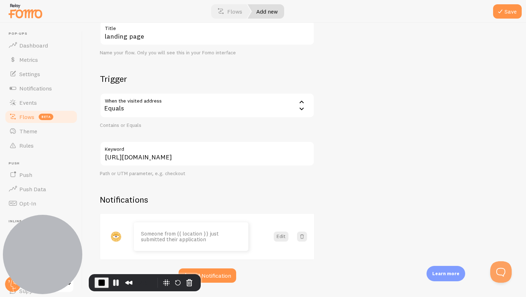
scroll to position [72, 0]
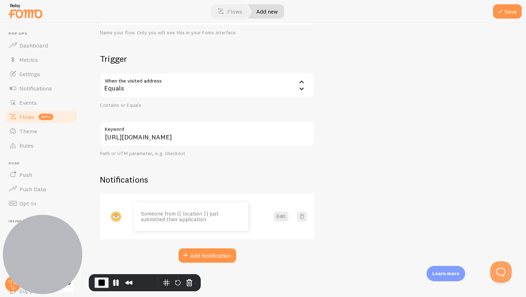
click at [21, 119] on span "Flows" at bounding box center [26, 116] width 15 height 7
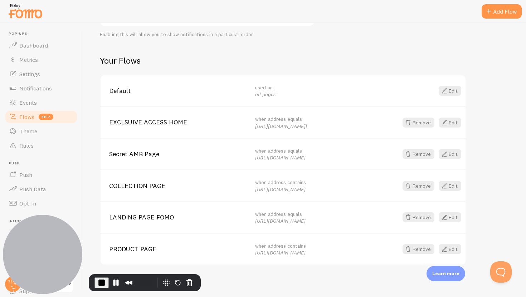
scroll to position [105, 0]
click at [447, 218] on span at bounding box center [444, 217] width 9 height 9
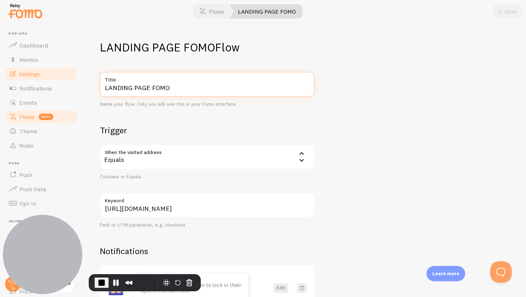
drag, startPoint x: 191, startPoint y: 85, endPoint x: 71, endPoint y: 77, distance: 119.7
click at [70, 77] on main "Pop-ups Dashboard Metrics Settings Notifications Events Flows beta Theme Rules …" at bounding box center [263, 160] width 526 height 274
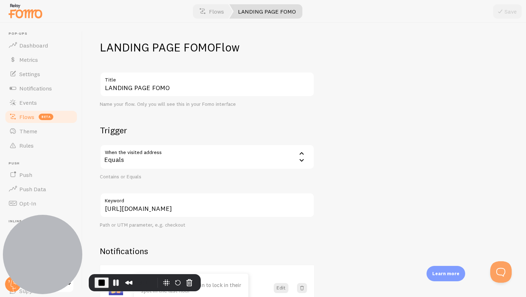
click at [289, 102] on div "Name your flow. Only you will see this in your Fomo interface" at bounding box center [207, 104] width 215 height 6
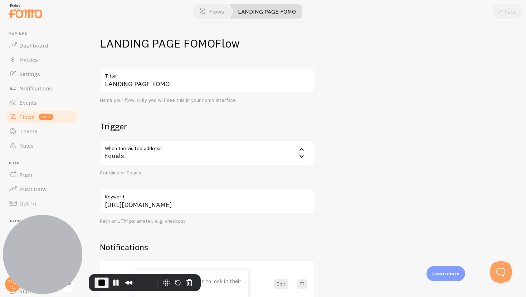
scroll to position [13, 0]
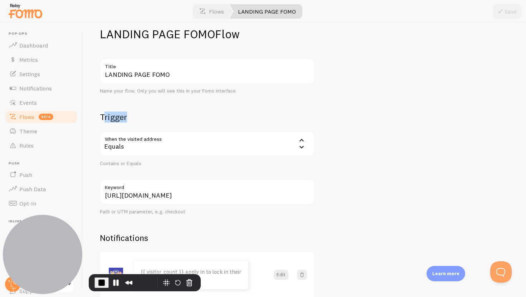
drag, startPoint x: 102, startPoint y: 116, endPoint x: 92, endPoint y: 115, distance: 9.3
click at [92, 116] on div "LANDING PAGE FOMO Flow LANDING PAGE FOMO Title Name your flow. Only you will se…" at bounding box center [304, 160] width 443 height 274
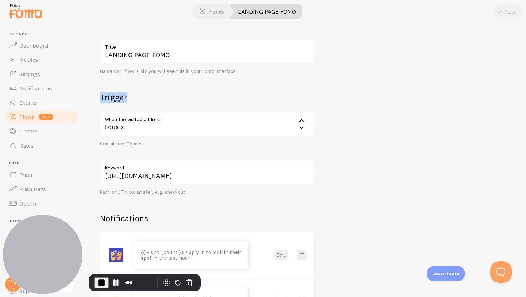
scroll to position [53, 0]
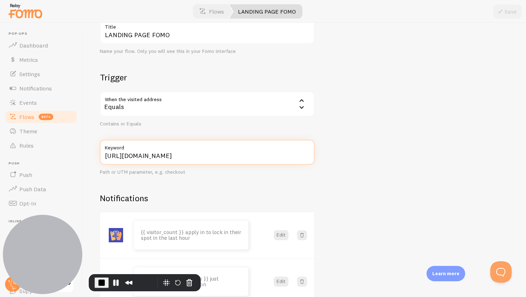
drag, startPoint x: 293, startPoint y: 159, endPoint x: 86, endPoint y: 157, distance: 207.1
click at [85, 157] on div "LANDING PAGE FOMO Flow LANDING PAGE FOMO Title Name your flow. Only you will se…" at bounding box center [304, 160] width 443 height 274
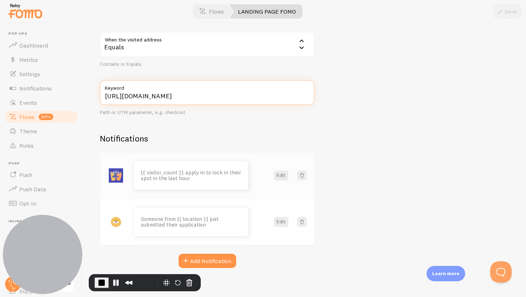
scroll to position [103, 0]
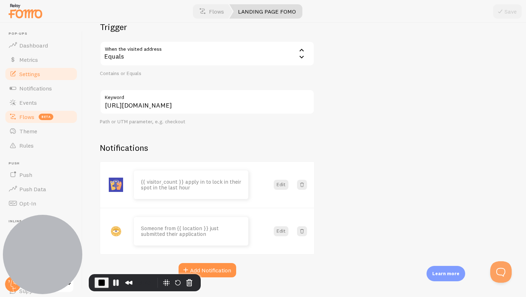
click at [27, 69] on link "Settings" at bounding box center [41, 74] width 74 height 14
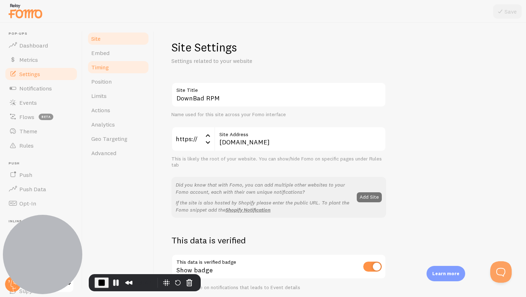
click at [105, 67] on span "Timing" at bounding box center [100, 67] width 18 height 7
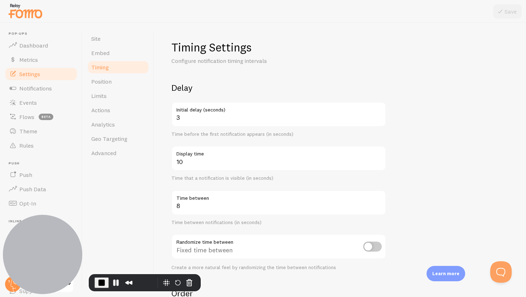
drag, startPoint x: 169, startPoint y: 87, endPoint x: 222, endPoint y: 85, distance: 52.9
click at [221, 85] on div "Timing Settings Configure notification timing intervals Delay 3 Initial delay (…" at bounding box center [340, 160] width 372 height 274
click at [242, 89] on h2 "Delay" at bounding box center [278, 87] width 215 height 11
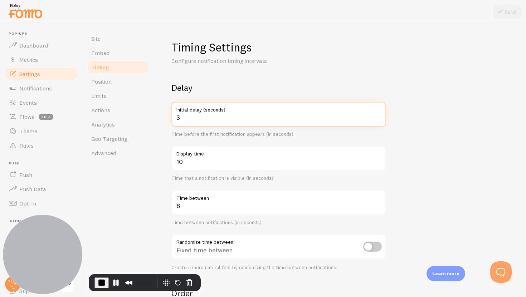
click at [216, 122] on input "3" at bounding box center [278, 114] width 215 height 25
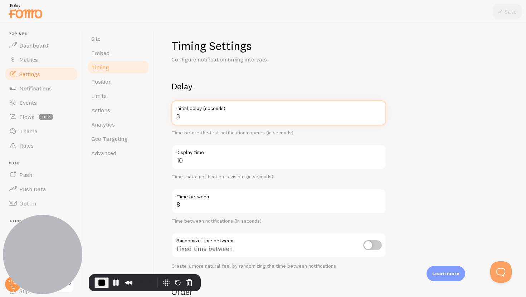
click at [192, 113] on input "3" at bounding box center [278, 112] width 215 height 25
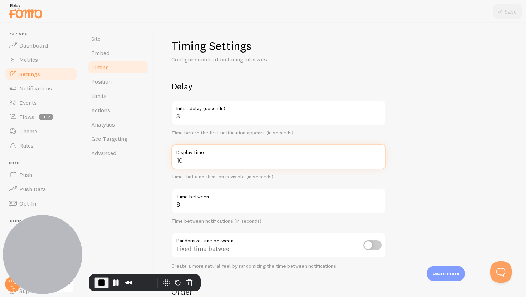
click at [190, 162] on input "10" at bounding box center [278, 156] width 215 height 25
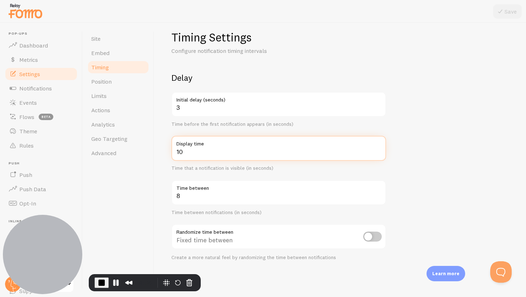
scroll to position [10, 0]
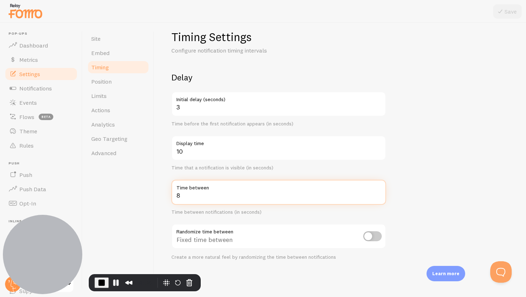
click at [197, 195] on input "8" at bounding box center [278, 192] width 215 height 25
